Goal: Ask a question: Seek information or help from site administrators or community

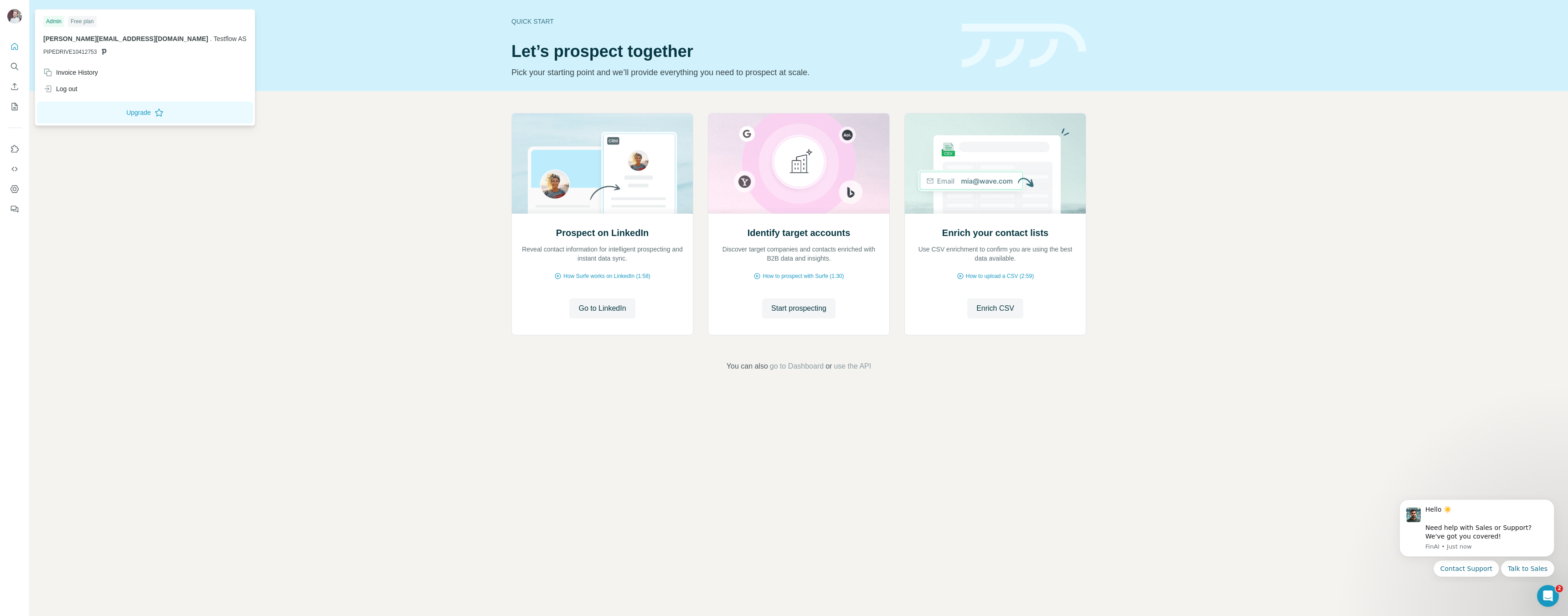
click at [10, 14] on img at bounding box center [14, 16] width 15 height 15
click at [107, 53] on icon at bounding box center [104, 51] width 7 height 7
click at [70, 37] on span "[PERSON_NAME][EMAIL_ADDRESS][DOMAIN_NAME]" at bounding box center [125, 39] width 165 height 7
click at [83, 109] on button "Upgrade" at bounding box center [145, 112] width 216 height 22
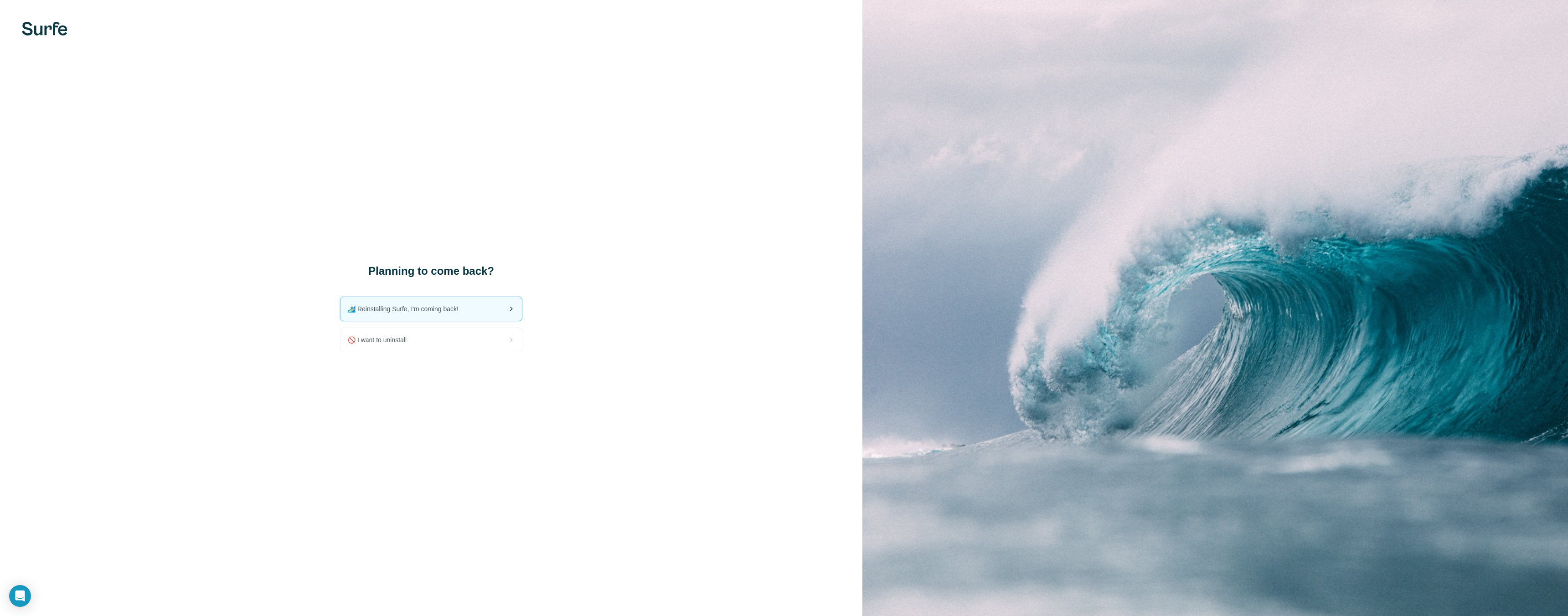
click at [407, 313] on div "🏄🏻‍♂️ Reinstalling Surfe, I'm coming back!" at bounding box center [431, 309] width 182 height 24
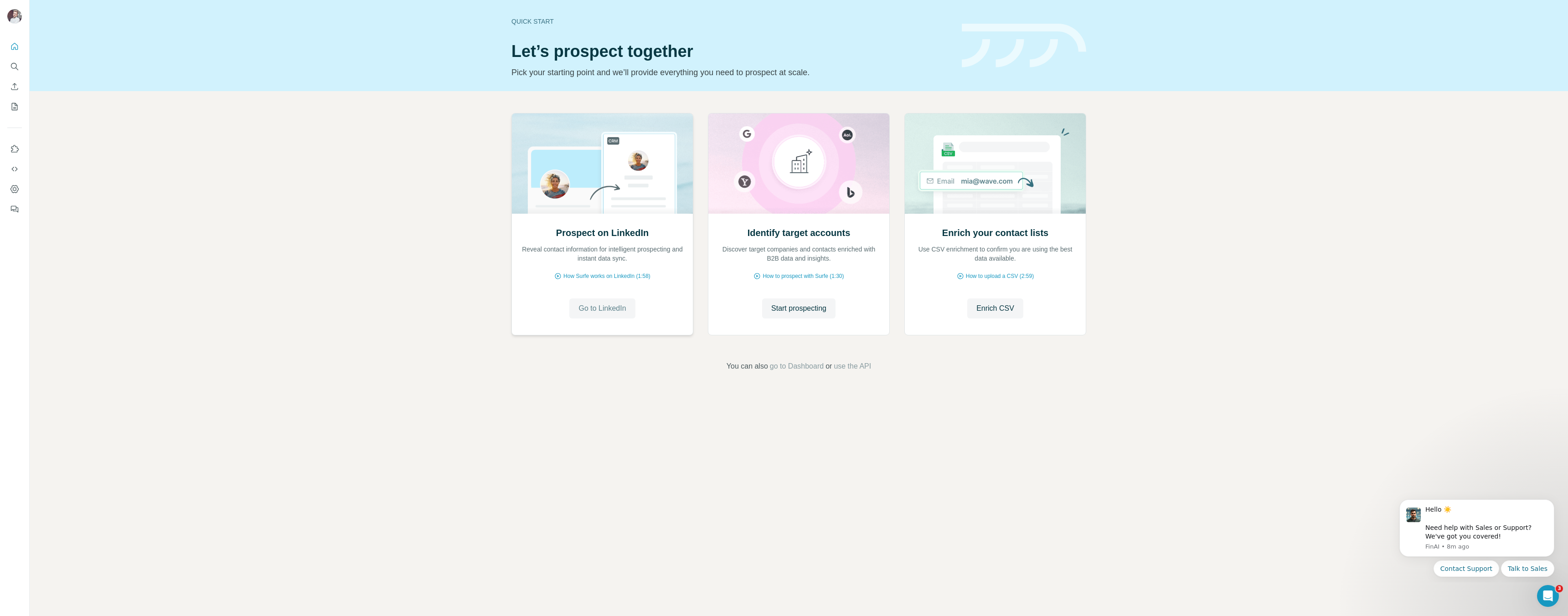
click at [600, 311] on span "Go to LinkedIn" at bounding box center [602, 308] width 48 height 11
click at [1495, 528] on div "Hello ☀️ ​ Need help with Sales or Support? We've got you covered!" at bounding box center [1487, 523] width 122 height 36
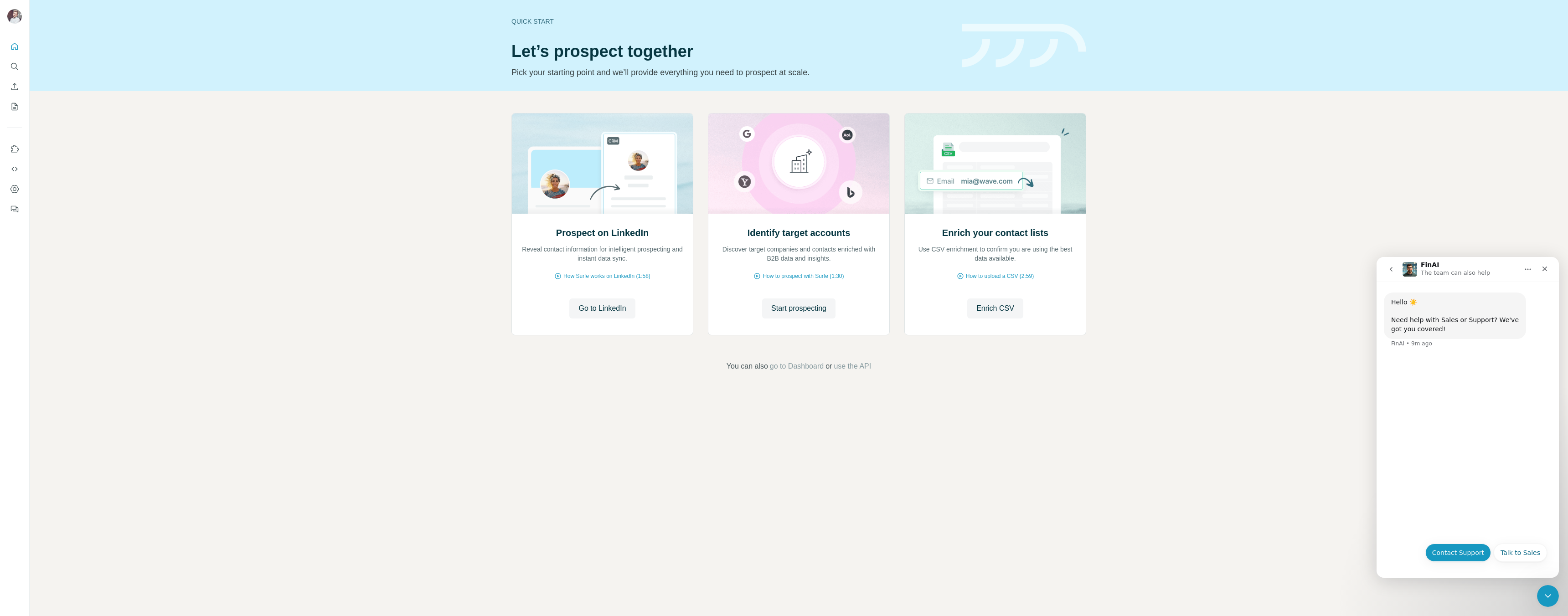
click at [1475, 549] on button "Contact Support" at bounding box center [1459, 553] width 66 height 18
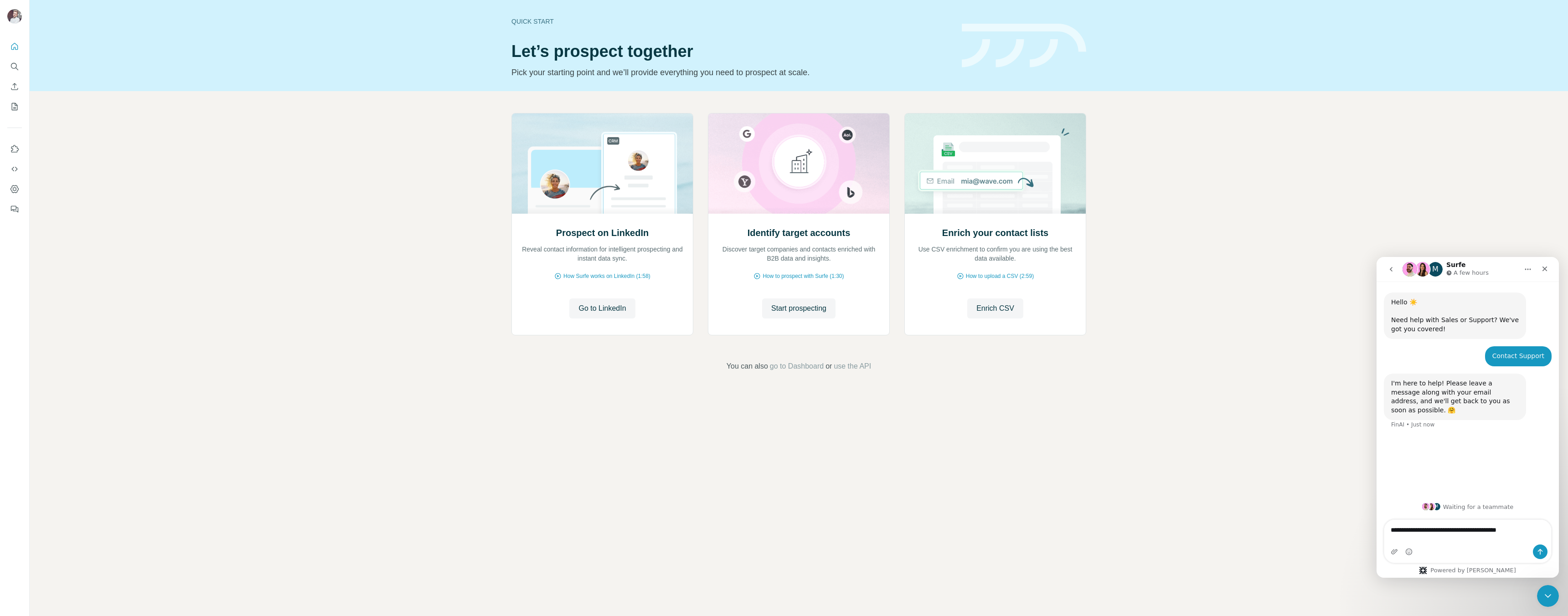
type textarea "**********"
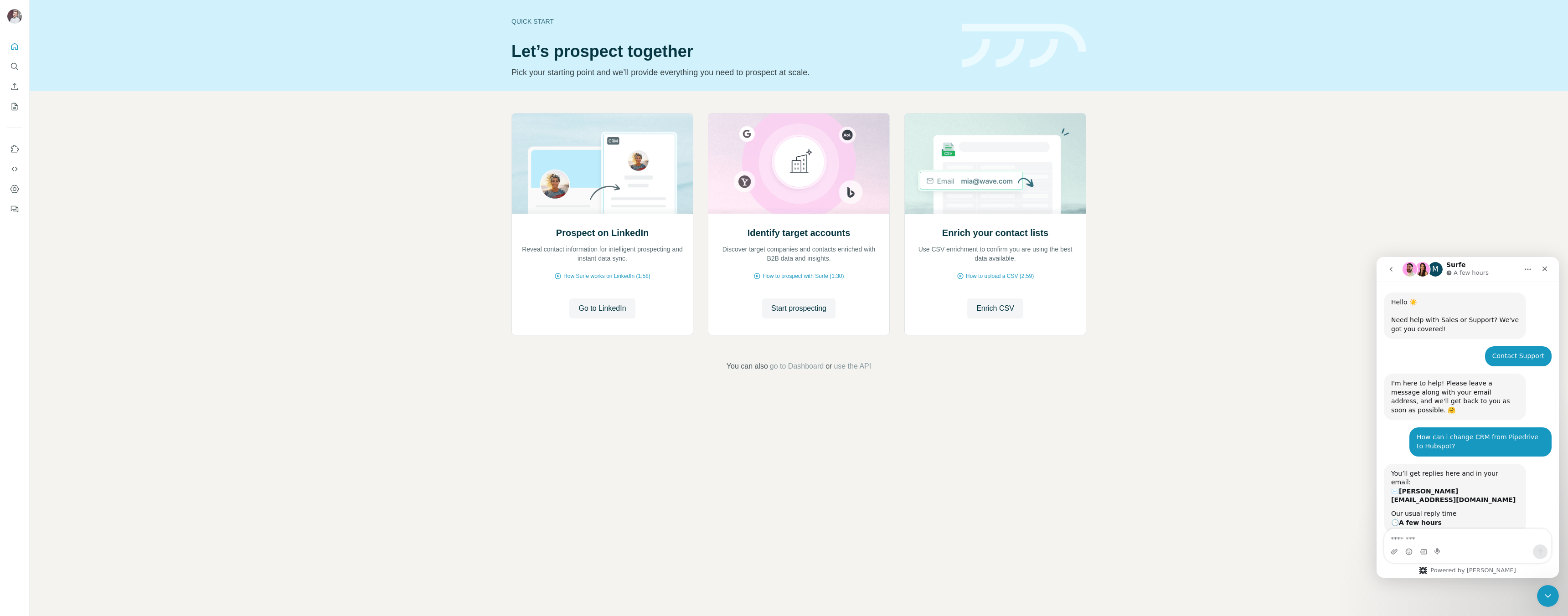
scroll to position [22, 0]
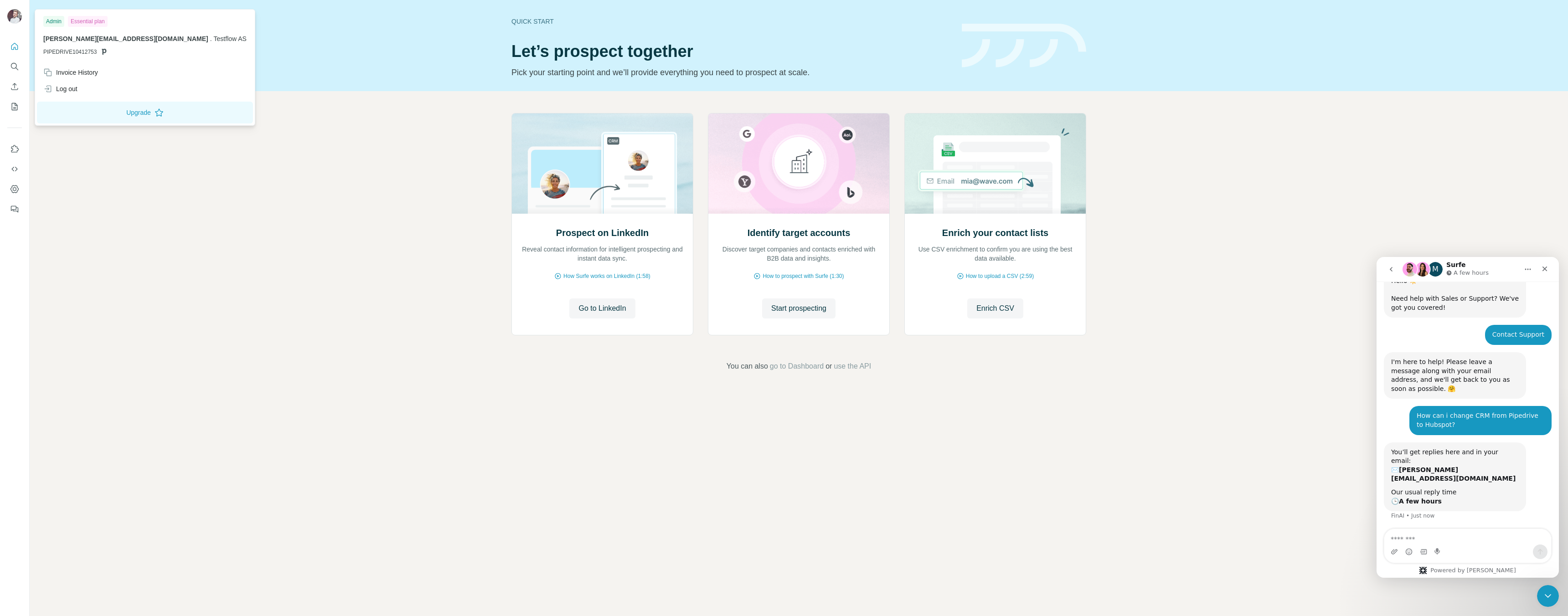
click at [104, 52] on icon at bounding box center [104, 52] width 5 height 6
click at [87, 53] on span "PIPEDRIVE10412753" at bounding box center [70, 52] width 53 height 8
click at [87, 40] on span "[PERSON_NAME][EMAIL_ADDRESS][DOMAIN_NAME]" at bounding box center [125, 39] width 165 height 7
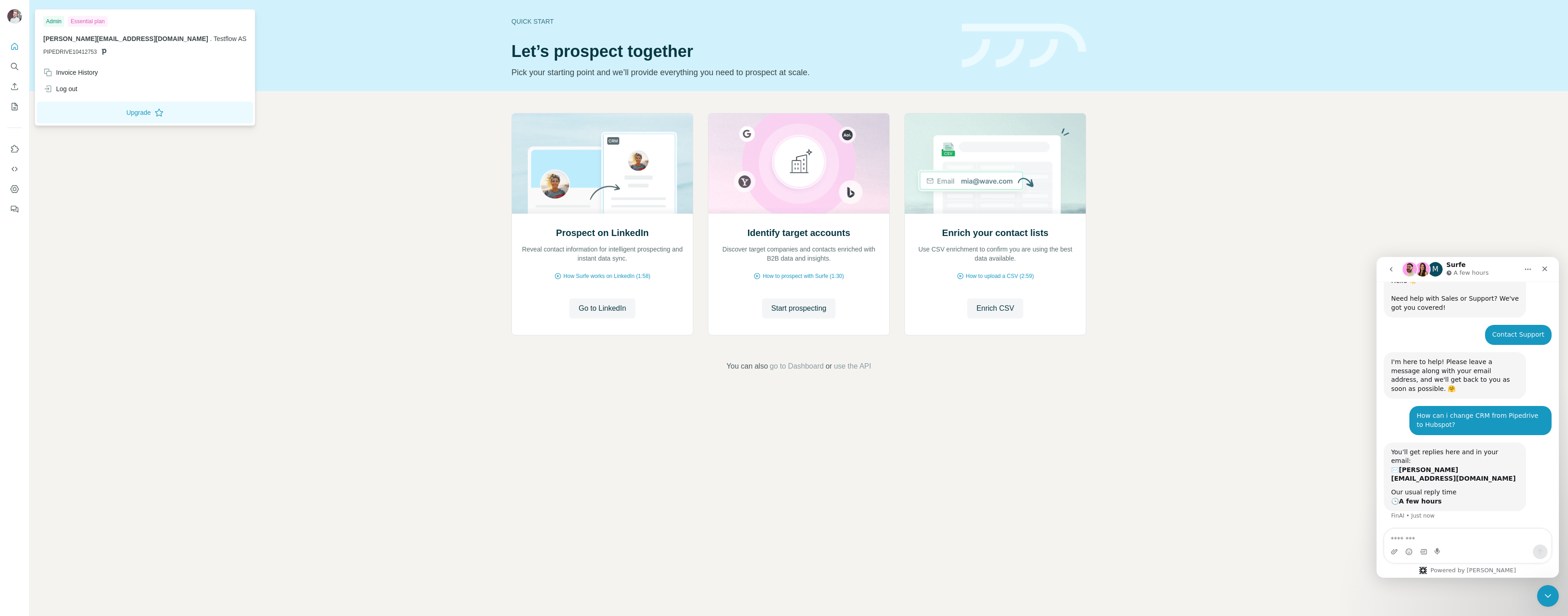
click at [92, 40] on span "[PERSON_NAME][EMAIL_ADDRESS][DOMAIN_NAME]" at bounding box center [125, 39] width 165 height 7
click at [55, 54] on span "PIPEDRIVE10412753" at bounding box center [70, 52] width 53 height 8
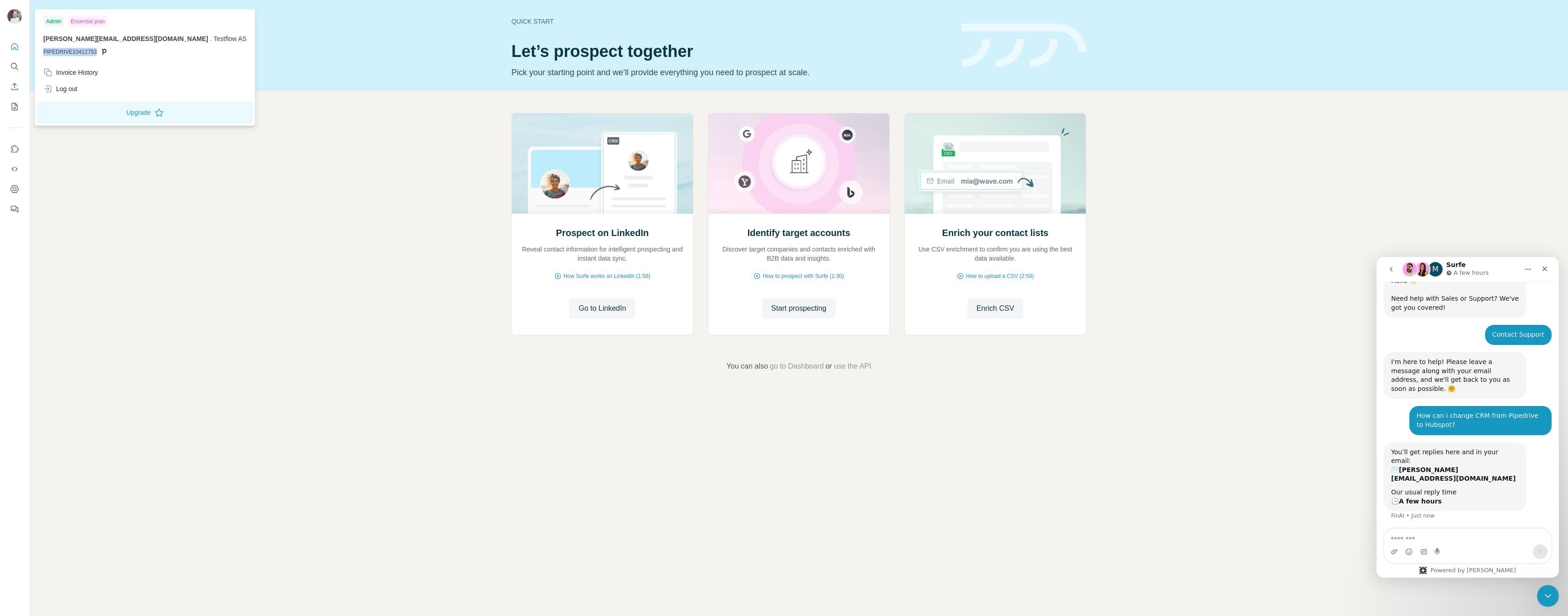
click at [105, 46] on div "[PERSON_NAME][EMAIL_ADDRESS][DOMAIN_NAME] . Testflow AS PIPEDRIVE10412753" at bounding box center [145, 45] width 203 height 22
click at [87, 36] on span "[PERSON_NAME][EMAIL_ADDRESS][DOMAIN_NAME]" at bounding box center [125, 39] width 165 height 7
click at [74, 26] on div "Essential plan" at bounding box center [88, 22] width 40 height 11
click at [60, 39] on span "[PERSON_NAME][EMAIL_ADDRESS][DOMAIN_NAME]" at bounding box center [125, 39] width 165 height 7
click at [14, 18] on img at bounding box center [14, 16] width 15 height 15
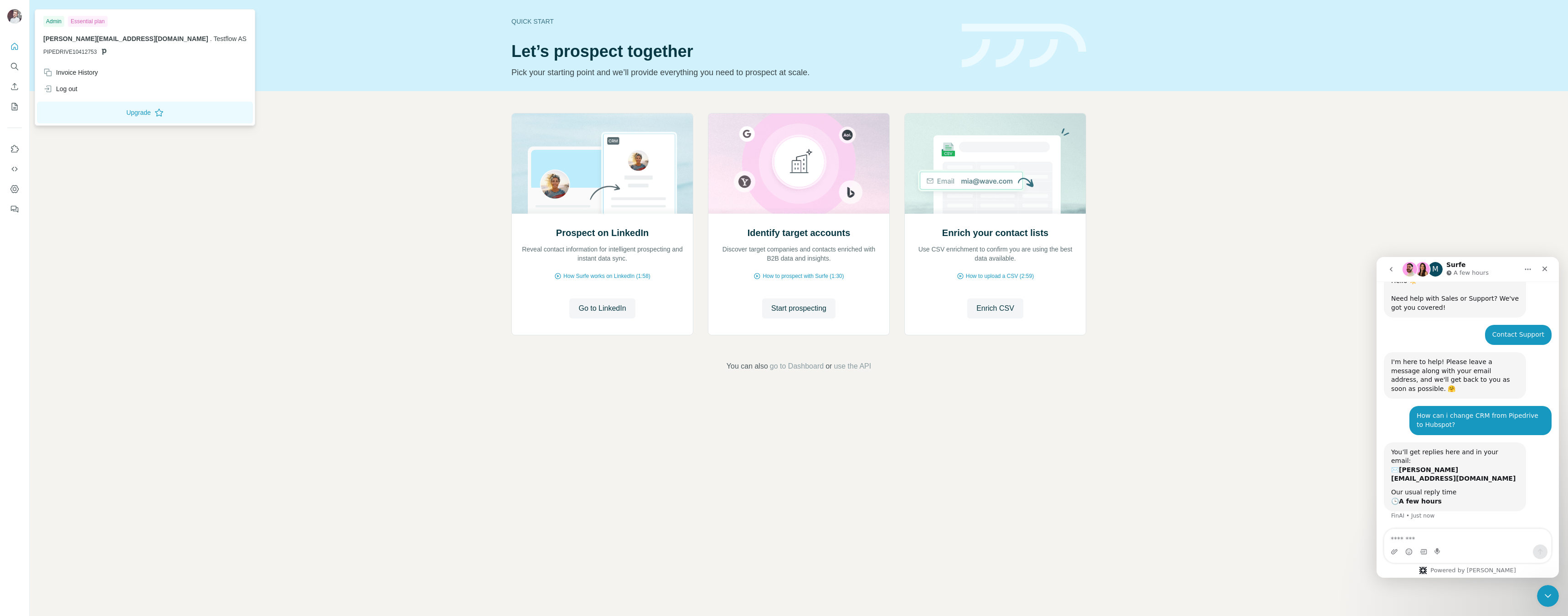
click at [66, 43] on div "[PERSON_NAME][EMAIL_ADDRESS][DOMAIN_NAME] . Testflow AS PIPEDRIVE10412753" at bounding box center [145, 45] width 203 height 22
drag, startPoint x: 66, startPoint y: 43, endPoint x: 80, endPoint y: 22, distance: 25.2
click at [67, 40] on div "[PERSON_NAME][EMAIL_ADDRESS][DOMAIN_NAME] . Testflow AS PIPEDRIVE10412753" at bounding box center [145, 45] width 203 height 22
click at [81, 22] on div "Essential plan" at bounding box center [88, 22] width 40 height 11
click at [83, 53] on span "PIPEDRIVE10412753" at bounding box center [70, 52] width 53 height 8
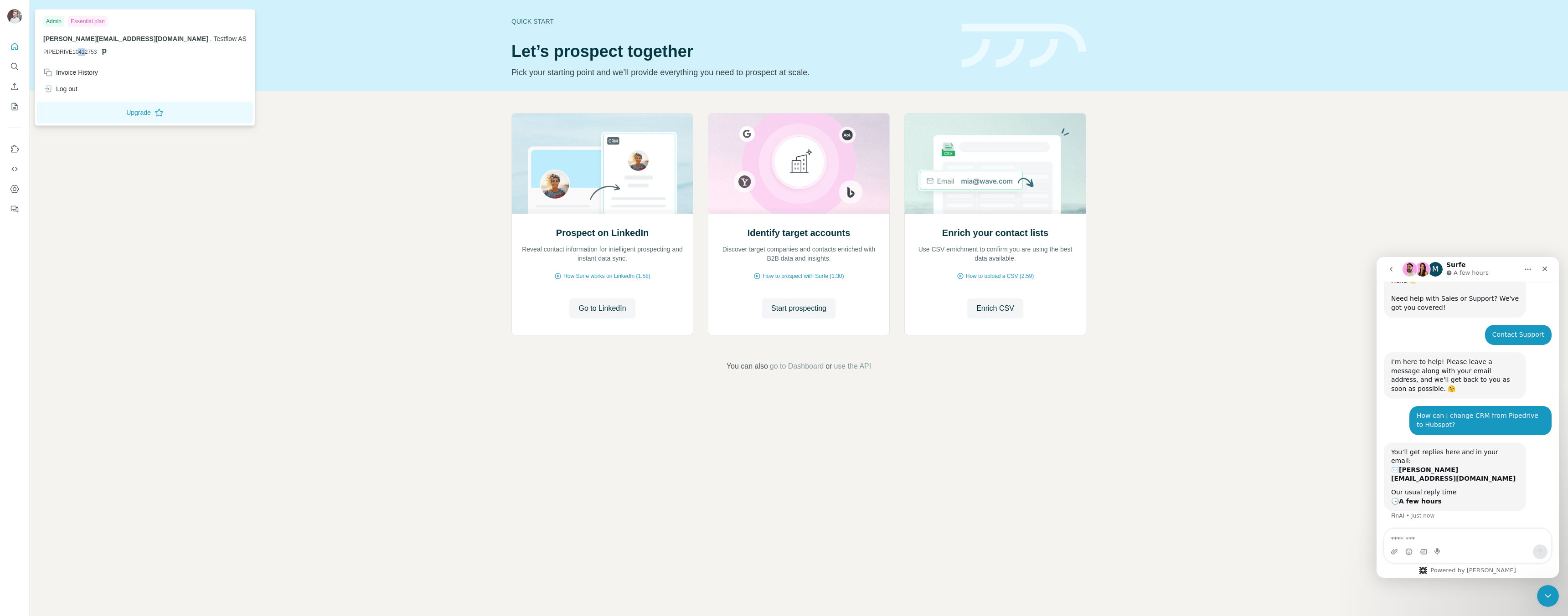
drag, startPoint x: 81, startPoint y: 53, endPoint x: 31, endPoint y: 51, distance: 50.0
click at [76, 53] on span "PIPEDRIVE10412753" at bounding box center [70, 52] width 53 height 8
click at [11, 67] on icon "Search" at bounding box center [14, 66] width 6 height 6
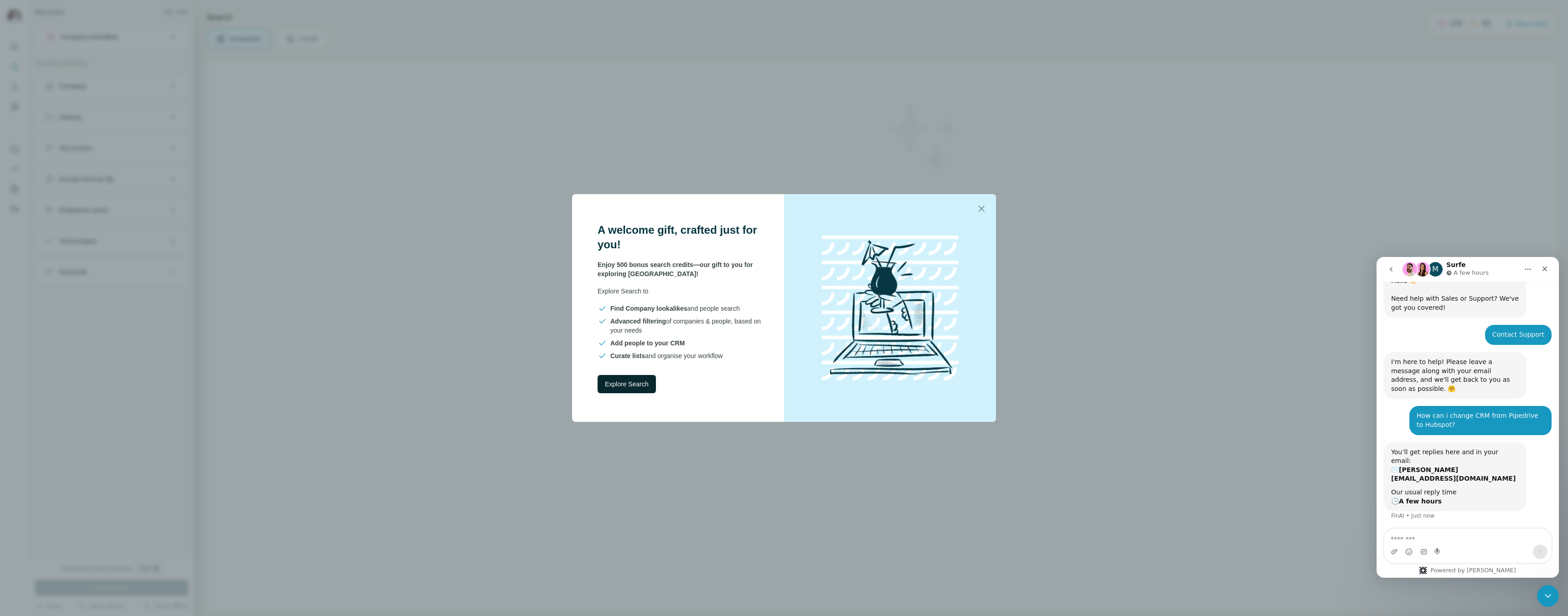
click at [626, 380] on span "Explore Search" at bounding box center [627, 384] width 43 height 9
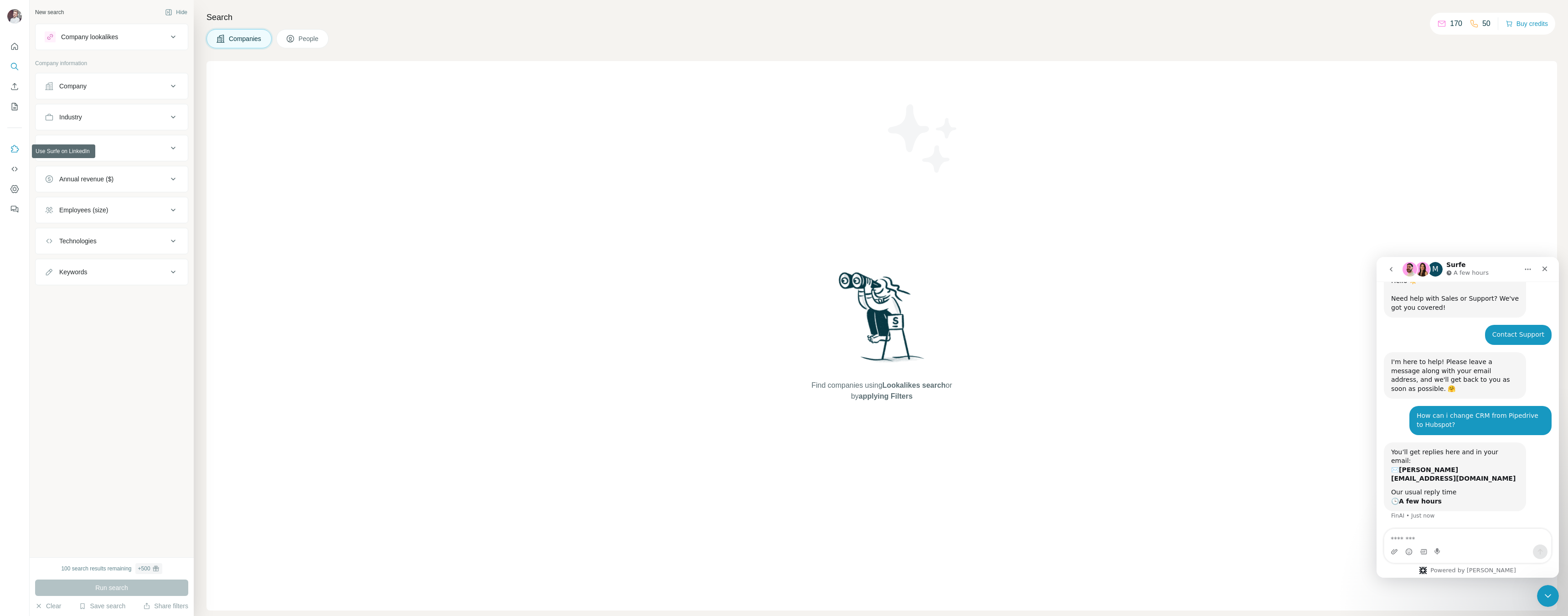
click at [14, 149] on icon "Use Surfe on LinkedIn" at bounding box center [14, 149] width 9 height 9
click at [18, 191] on icon "Dashboard" at bounding box center [15, 189] width 8 height 8
click at [14, 46] on icon "Quick start" at bounding box center [14, 46] width 9 height 9
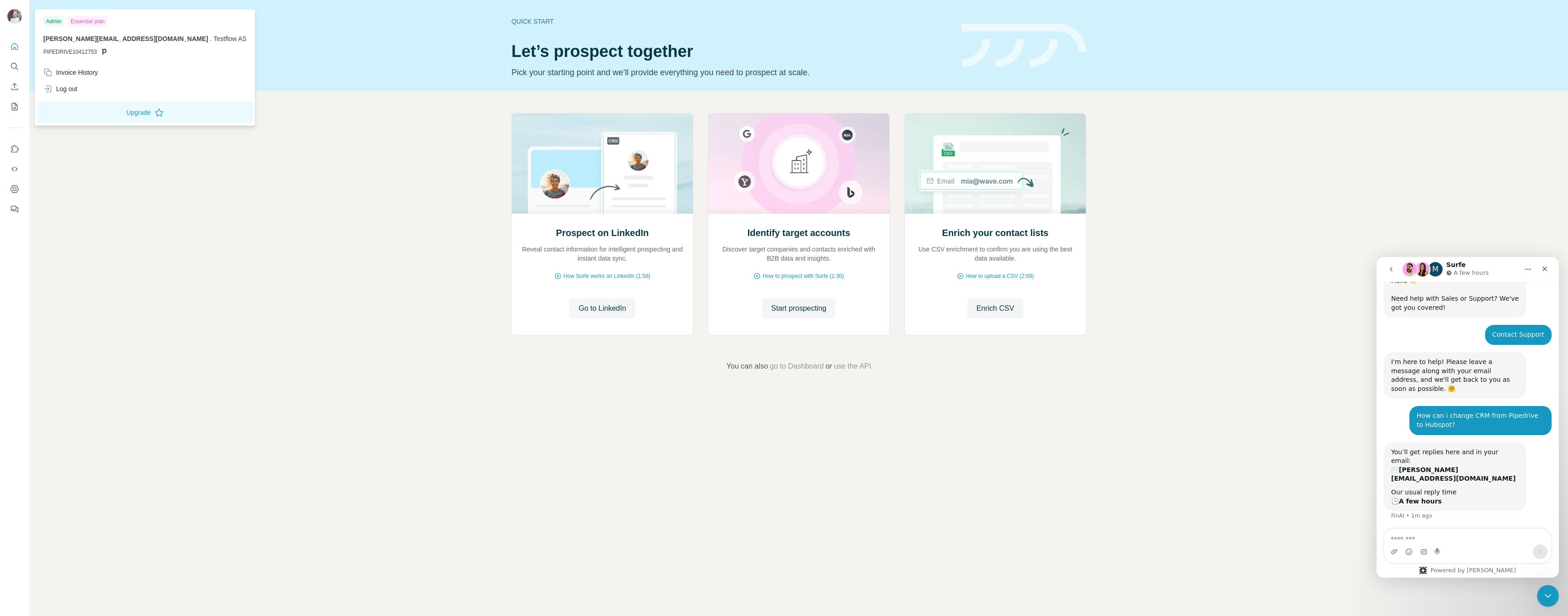
click at [99, 18] on div "Essential plan" at bounding box center [88, 22] width 40 height 11
click at [12, 20] on img at bounding box center [14, 16] width 15 height 15
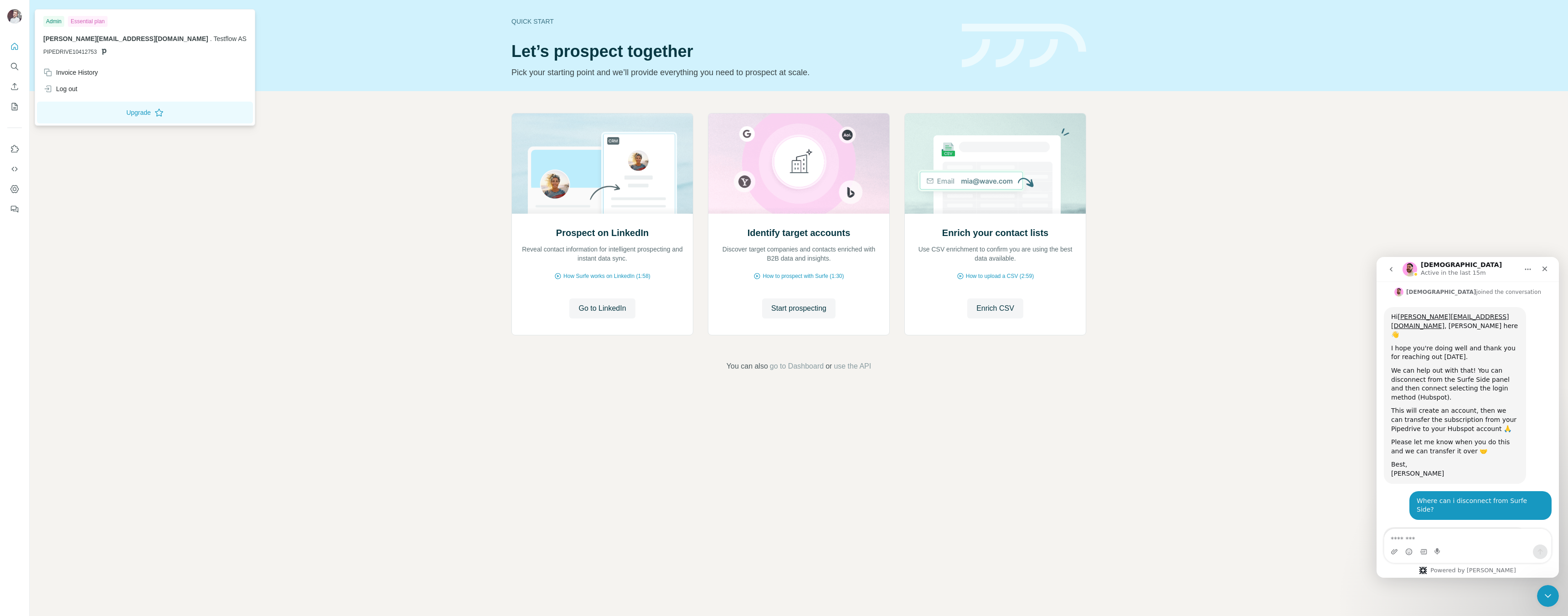
scroll to position [255, 0]
click at [1429, 542] on textarea "Message…" at bounding box center [1468, 537] width 167 height 15
type textarea "**********"
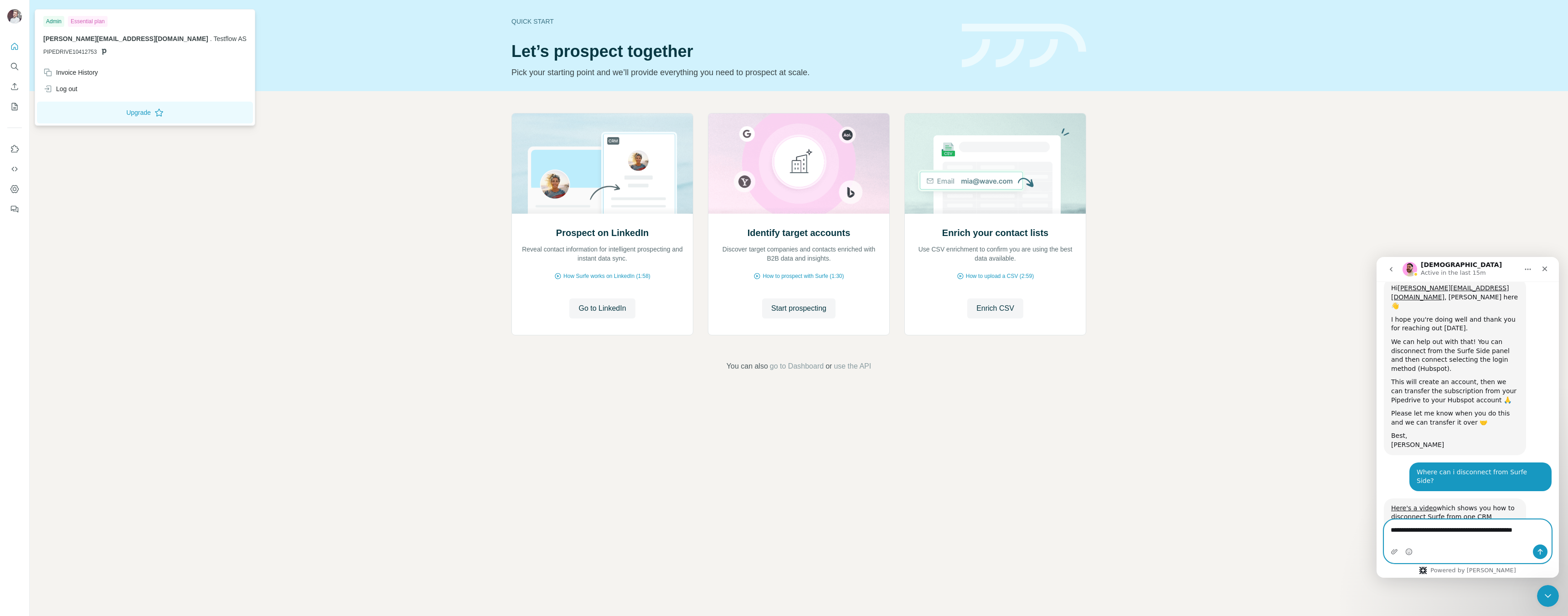
scroll to position [292, 0]
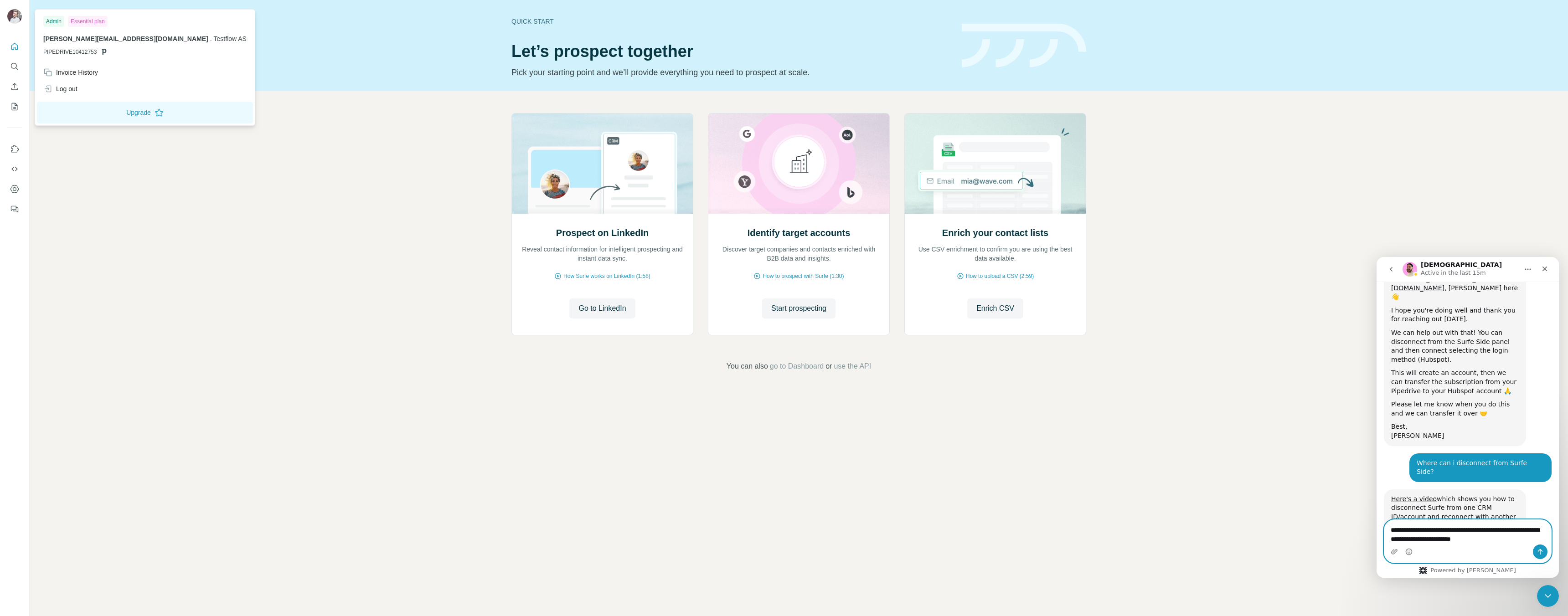
type textarea "**********"
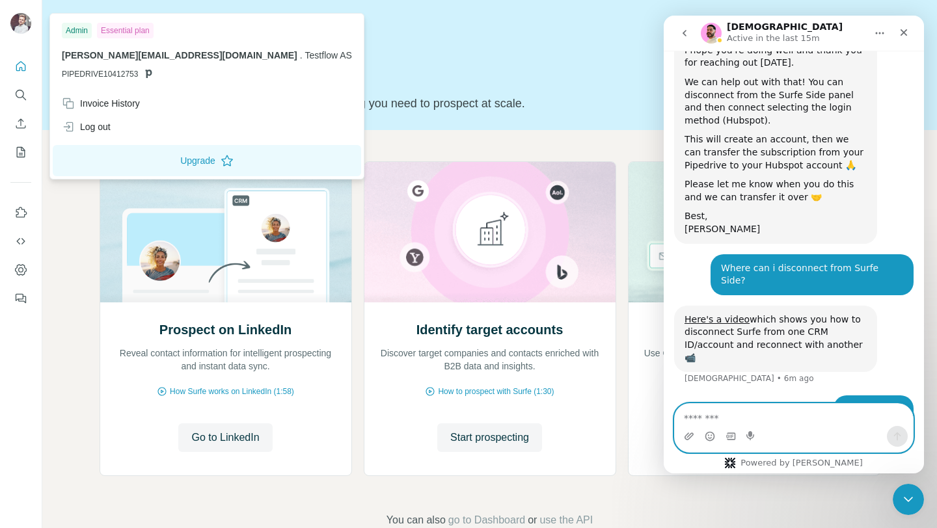
scroll to position [458, 0]
